Goal: Browse casually: Explore the website without a specific task or goal

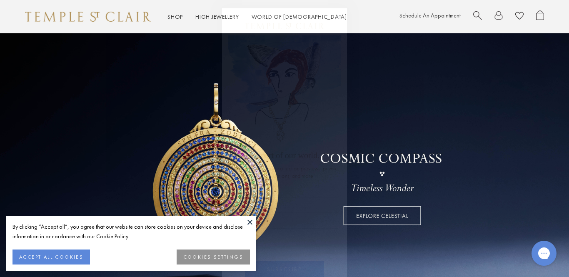
click at [68, 256] on button "ACCEPT ALL COOKIES" at bounding box center [50, 256] width 77 height 15
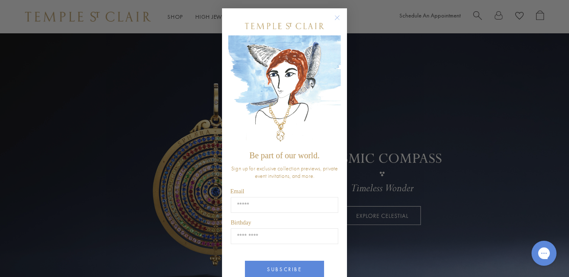
click at [336, 17] on circle "Close dialog" at bounding box center [337, 18] width 10 height 10
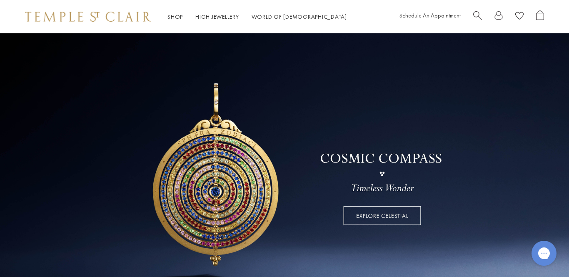
click at [560, 115] on link at bounding box center [284, 168] width 569 height 271
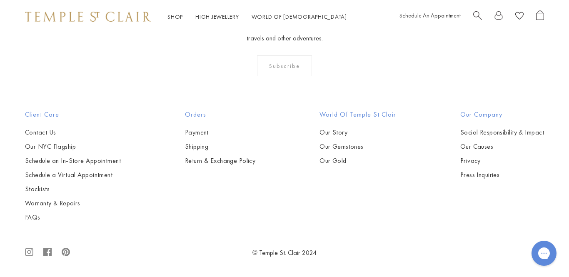
scroll to position [3356, 0]
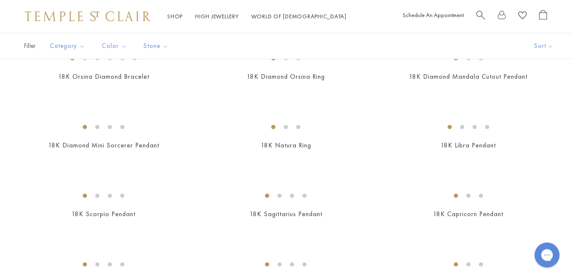
scroll to position [681, 0]
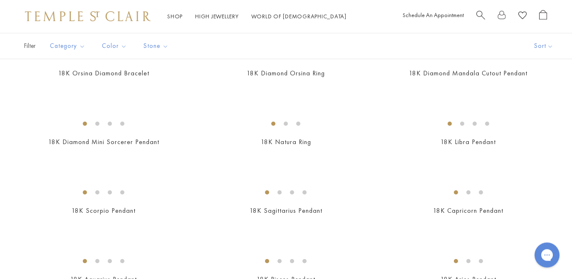
click at [564, 201] on div at bounding box center [286, 12] width 572 height 892
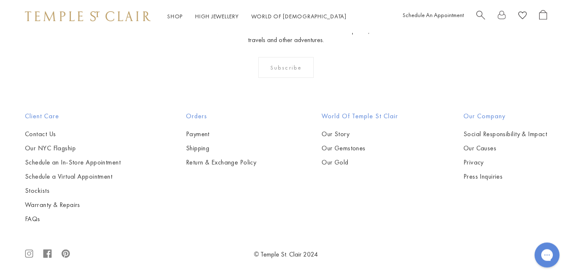
scroll to position [2969, 0]
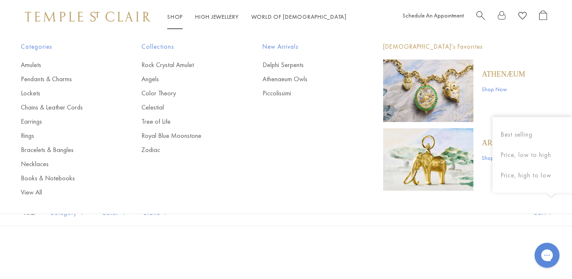
click at [439, 92] on img "Main navigation" at bounding box center [428, 91] width 90 height 62
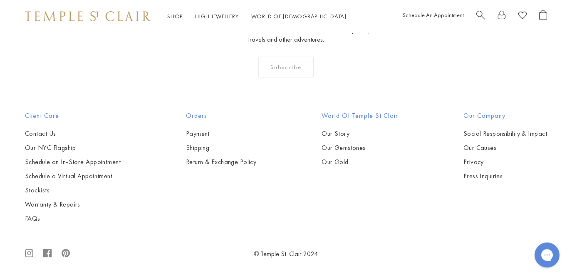
scroll to position [1477, 0]
